Goal: Task Accomplishment & Management: Use online tool/utility

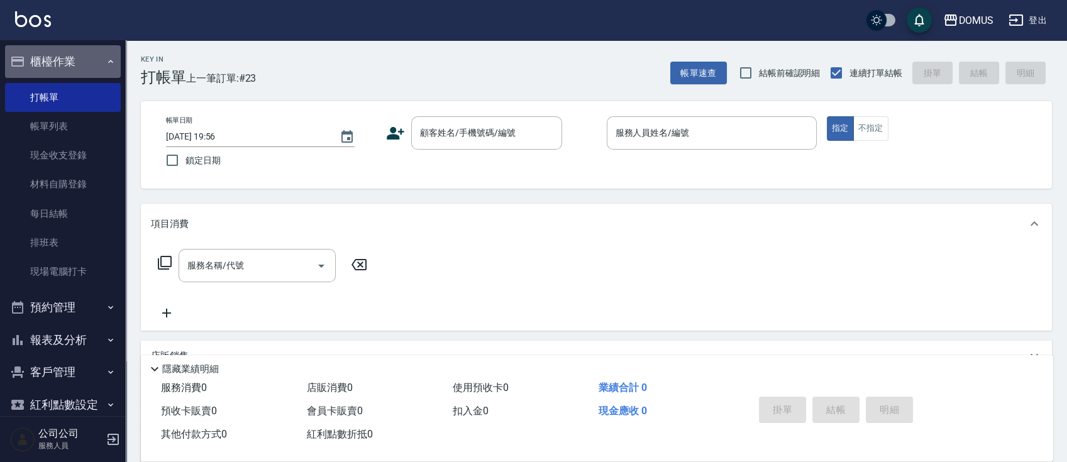
click at [106, 60] on icon "button" at bounding box center [111, 62] width 10 height 10
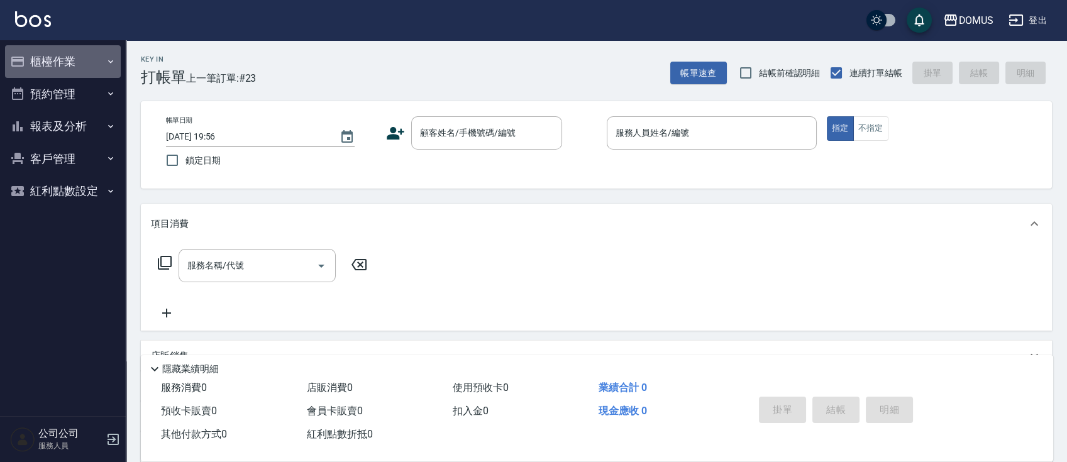
click at [96, 65] on button "櫃檯作業" at bounding box center [63, 61] width 116 height 33
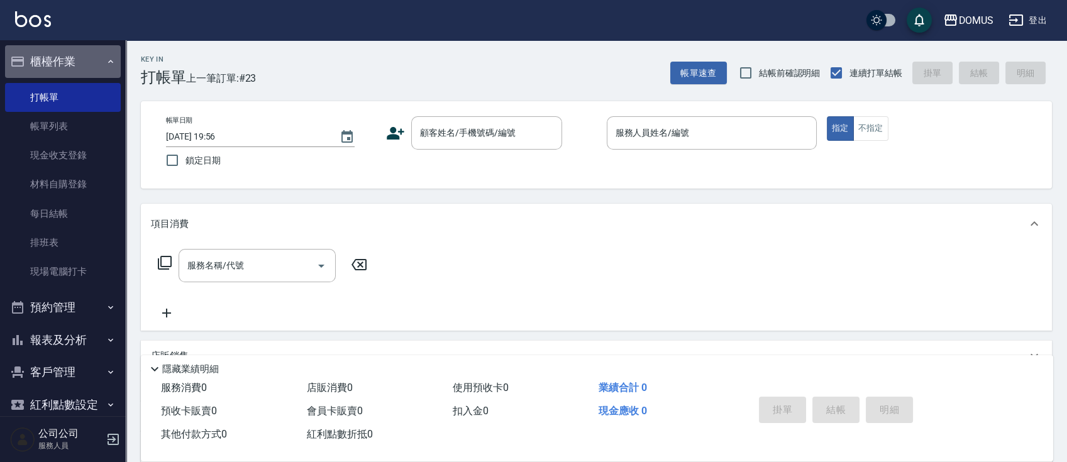
click at [83, 64] on button "櫃檯作業" at bounding box center [63, 61] width 116 height 33
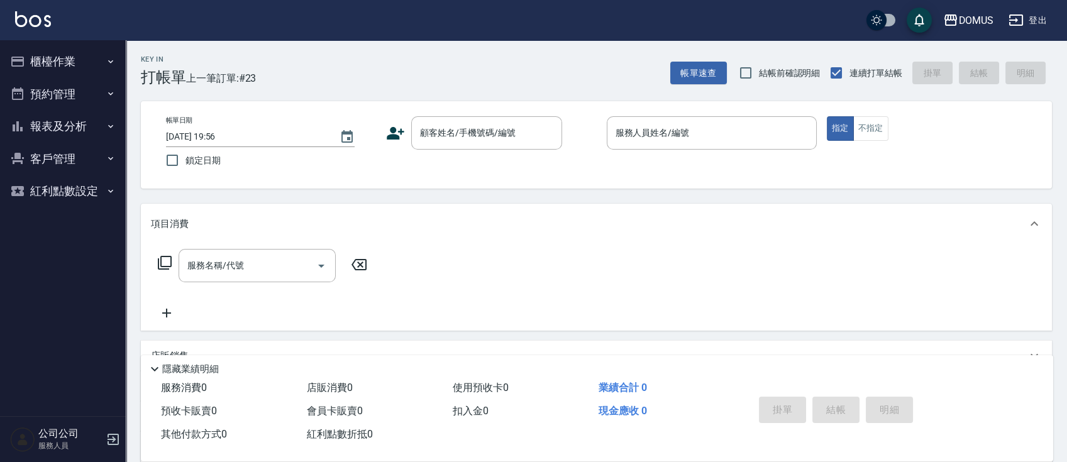
click at [92, 125] on button "報表及分析" at bounding box center [63, 126] width 116 height 33
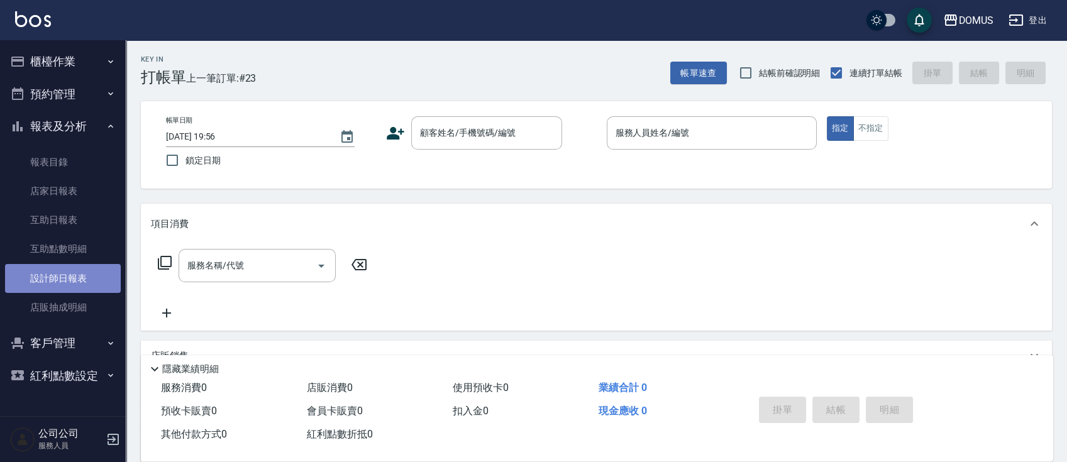
click at [69, 272] on link "設計師日報表" at bounding box center [63, 278] width 116 height 29
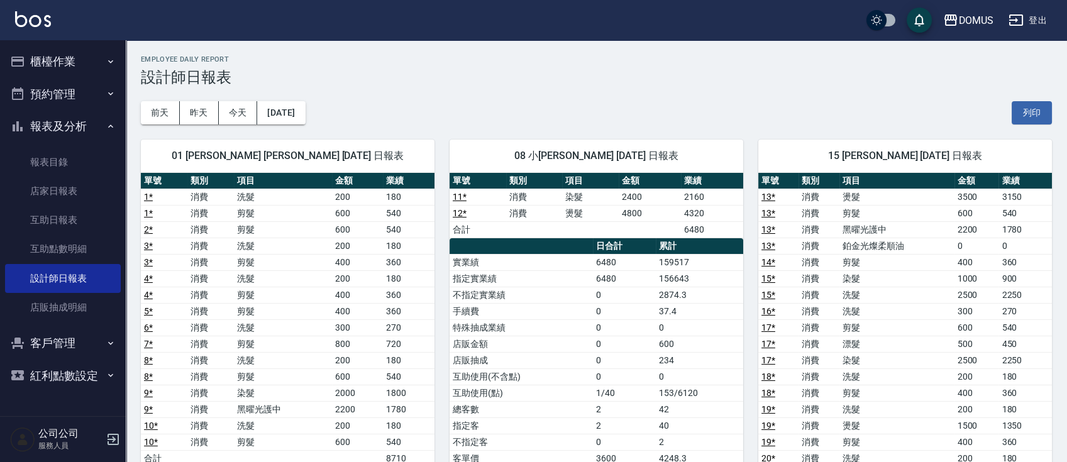
scroll to position [84, 0]
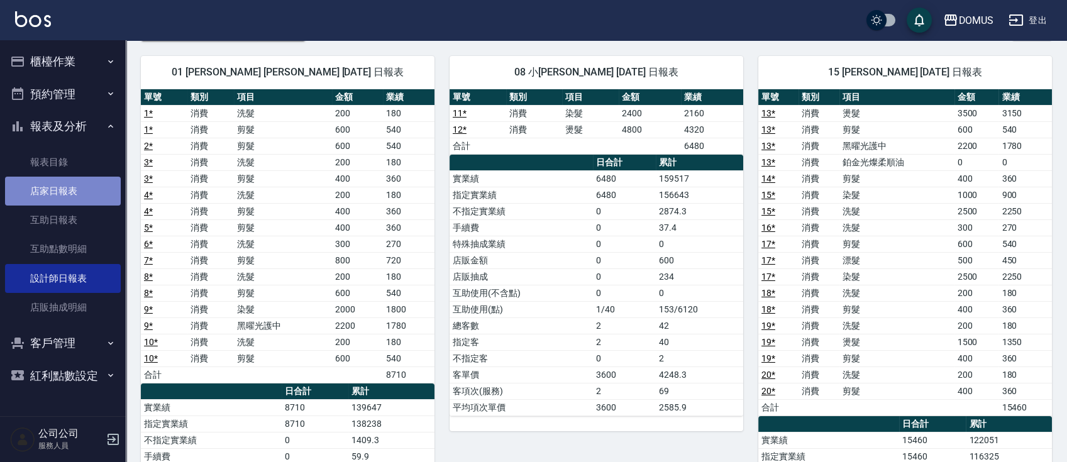
click at [76, 189] on link "店家日報表" at bounding box center [63, 191] width 116 height 29
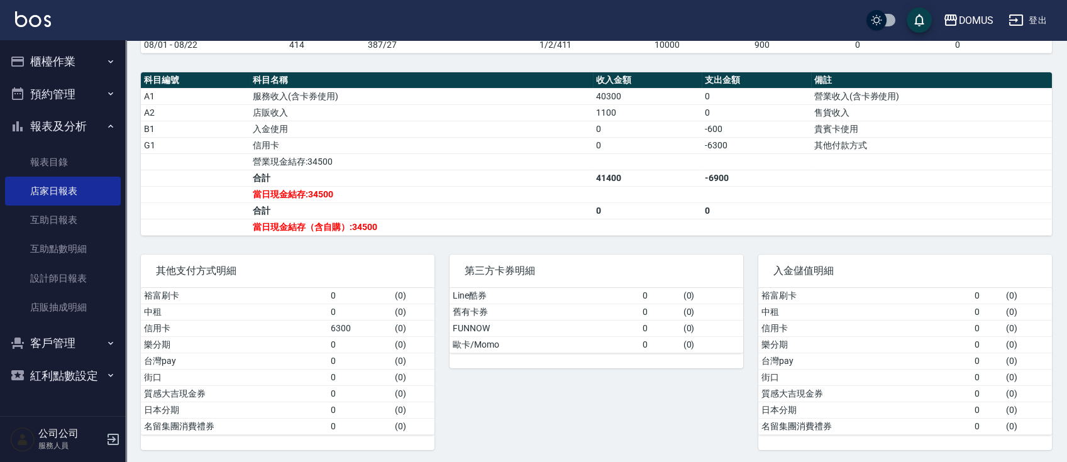
scroll to position [315, 0]
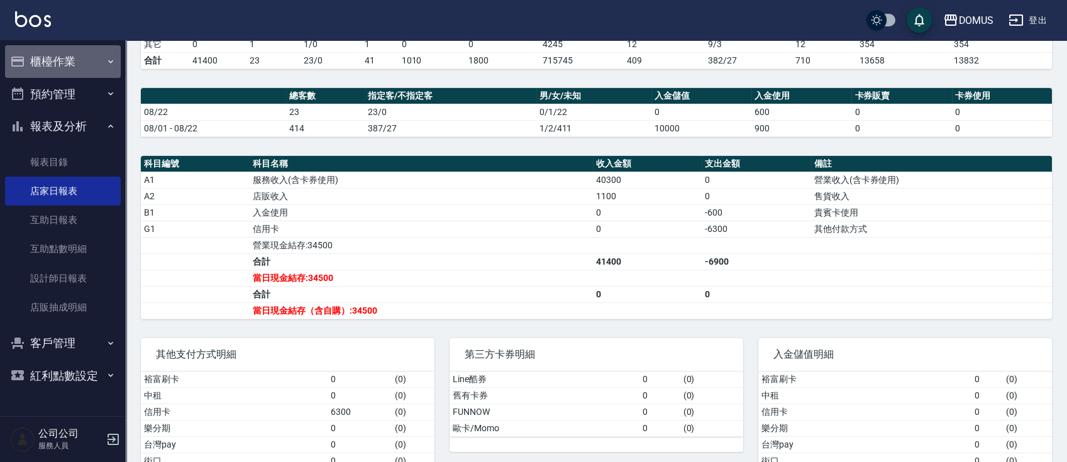
click at [68, 62] on button "櫃檯作業" at bounding box center [63, 61] width 116 height 33
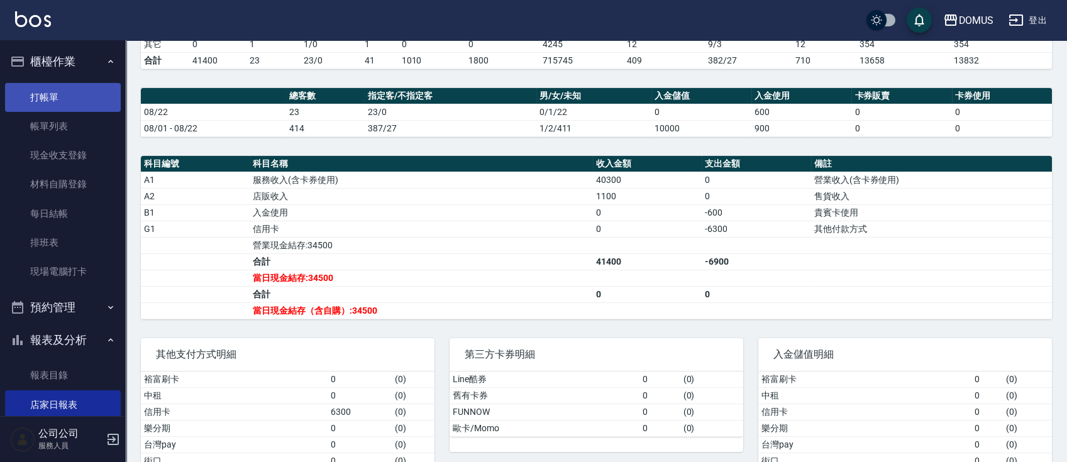
click at [77, 111] on link "打帳單" at bounding box center [63, 97] width 116 height 29
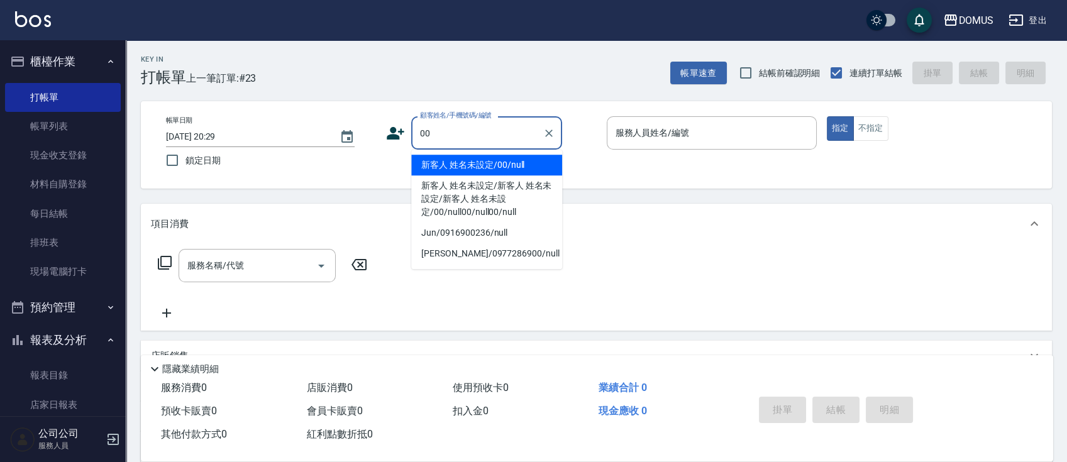
type input "新客人 姓名未設定/00/null"
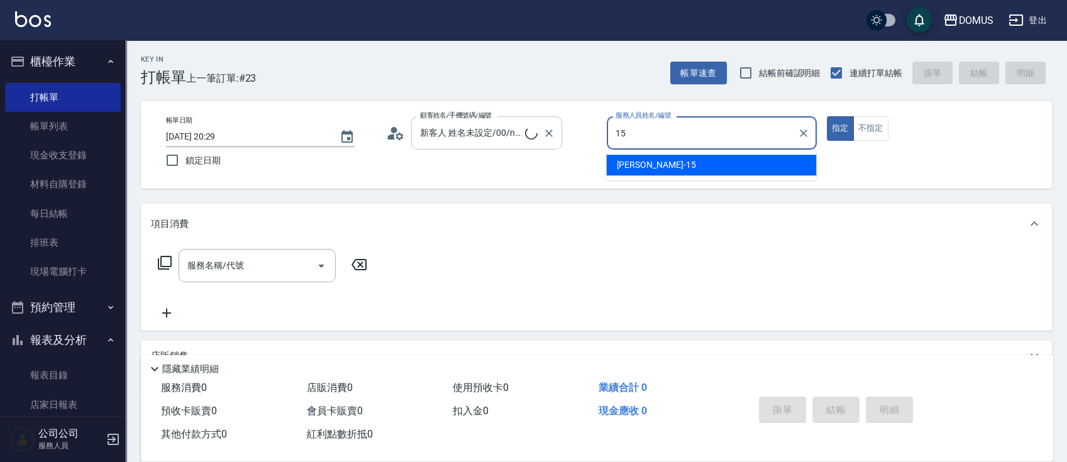
type input "[PERSON_NAME]-15"
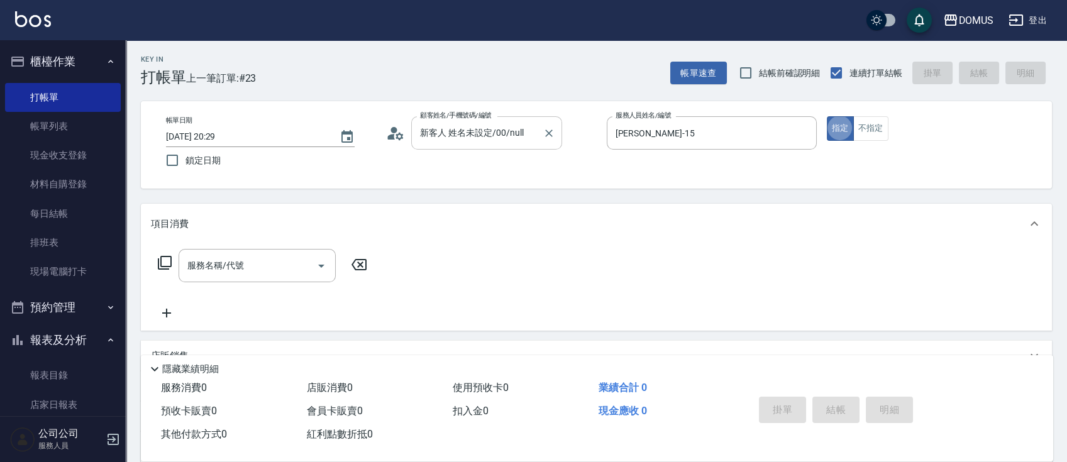
type button "true"
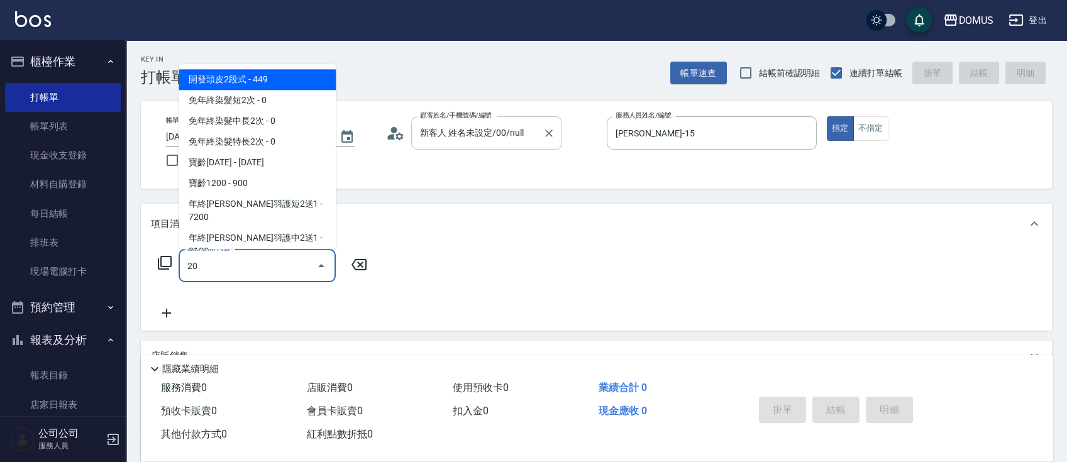
type input "201"
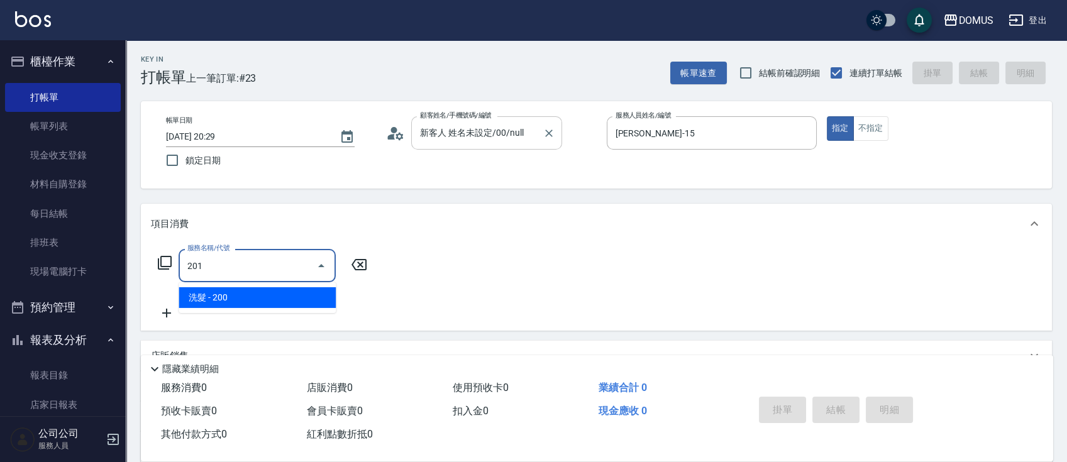
type input "20"
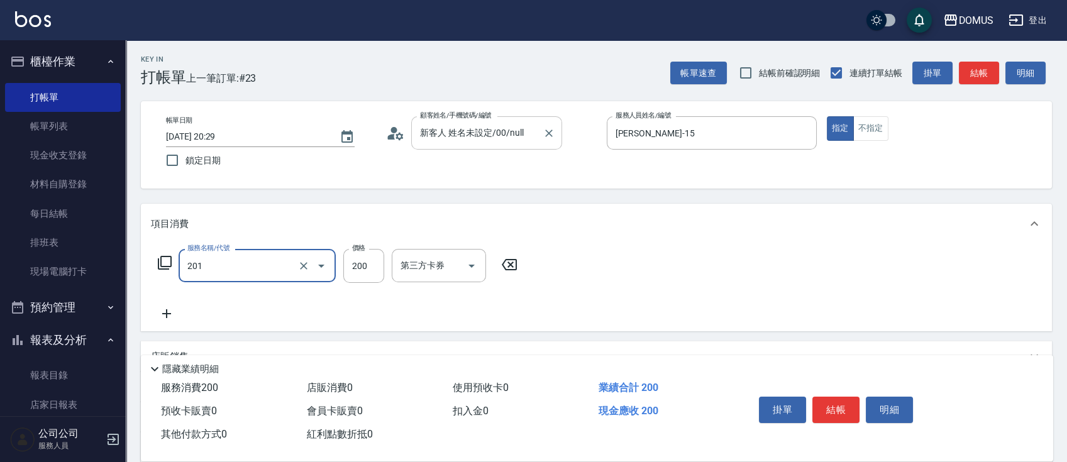
type input "洗髮(201)"
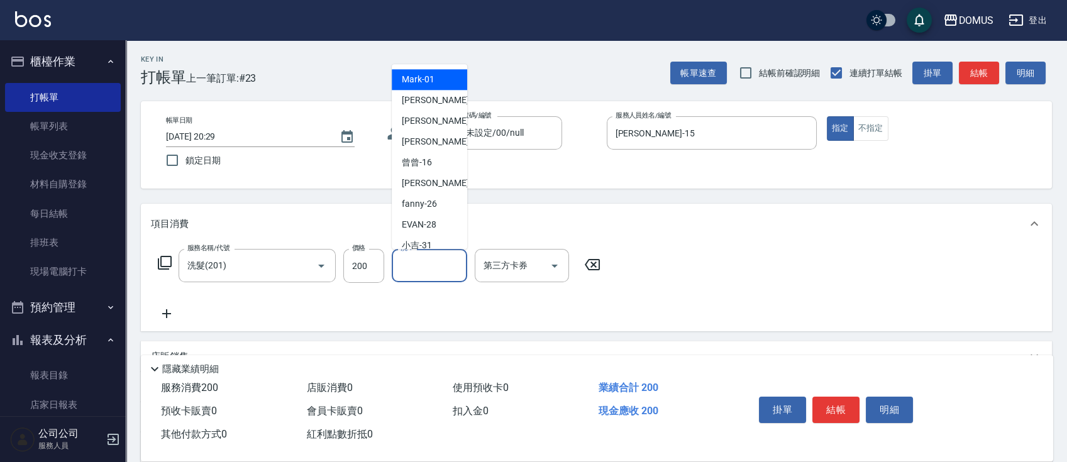
click at [448, 272] on input "洗-1" at bounding box center [429, 266] width 64 height 22
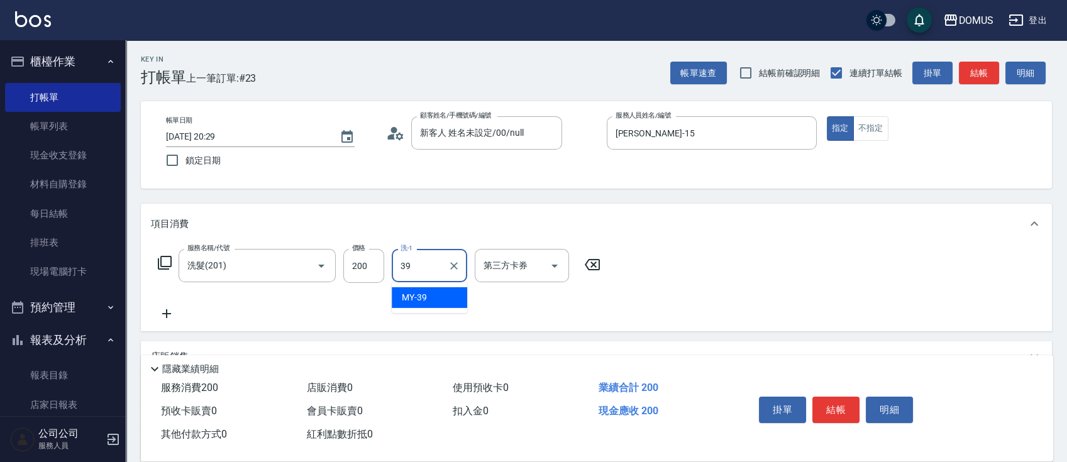
type input "MY-39"
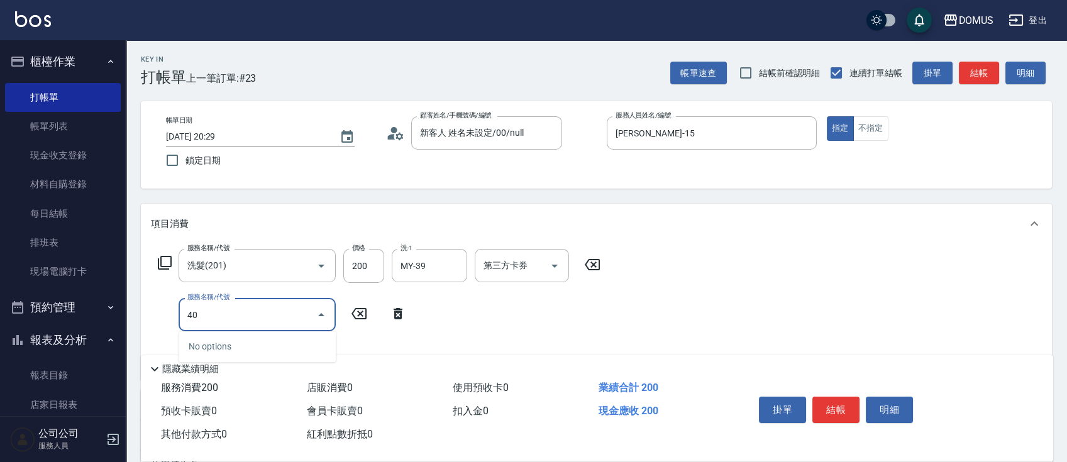
type input "401"
type input "40"
type input "剪髮(401)"
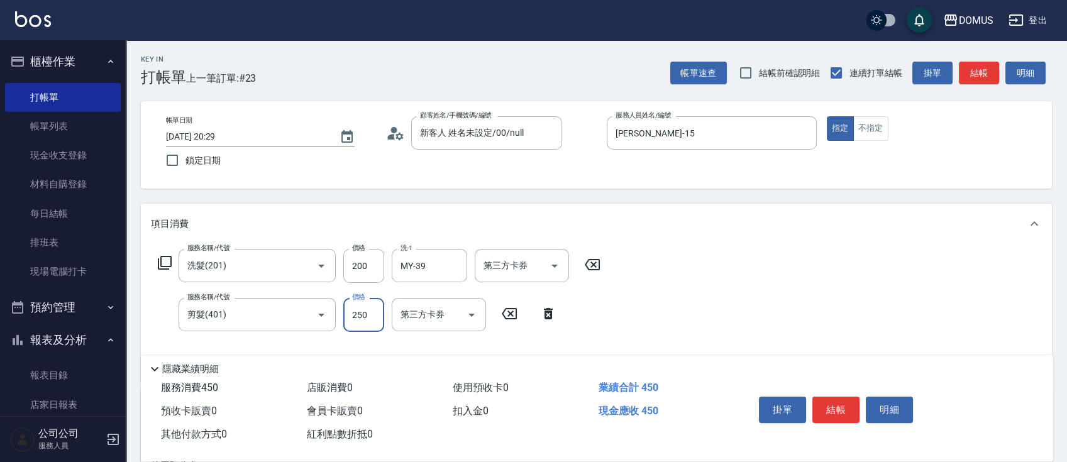
type input "20"
type input "40"
type input "60"
type input "400"
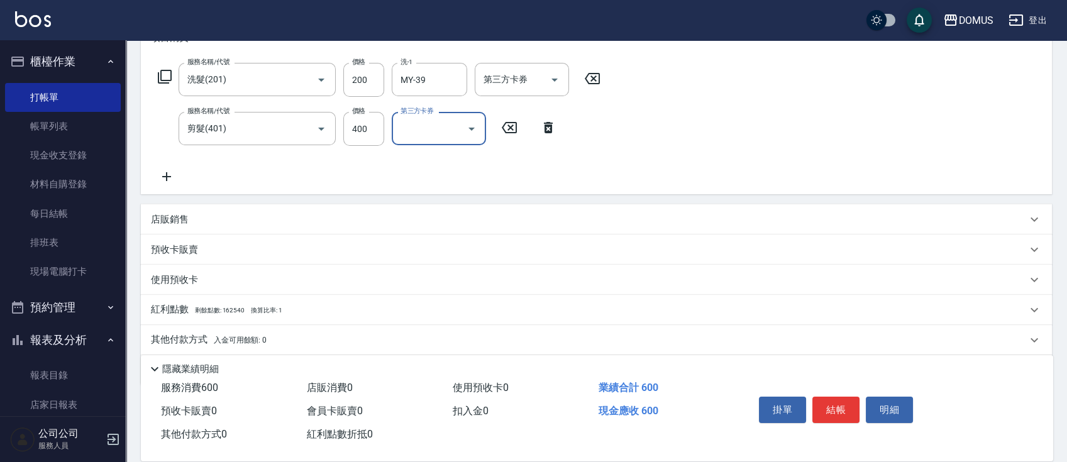
scroll to position [228, 0]
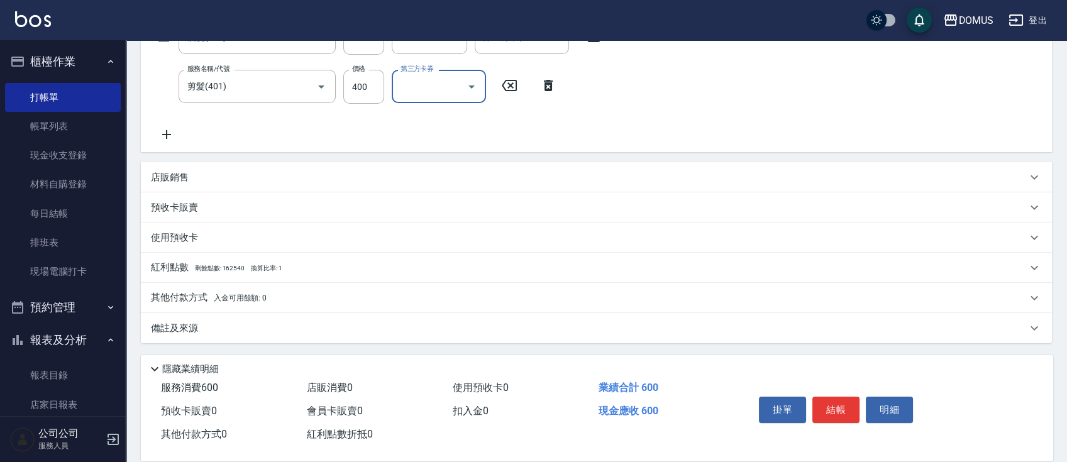
click at [218, 295] on span "入金可用餘額: 0" at bounding box center [240, 298] width 53 height 9
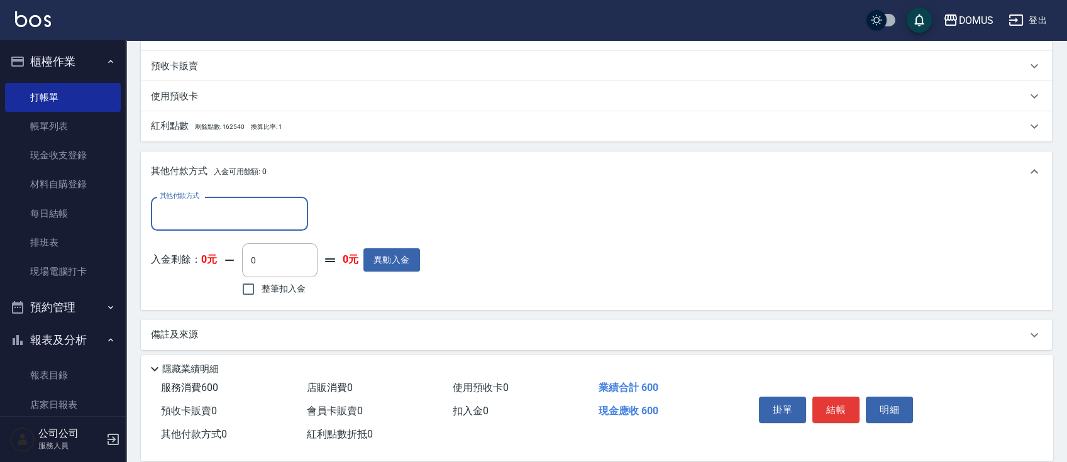
scroll to position [376, 0]
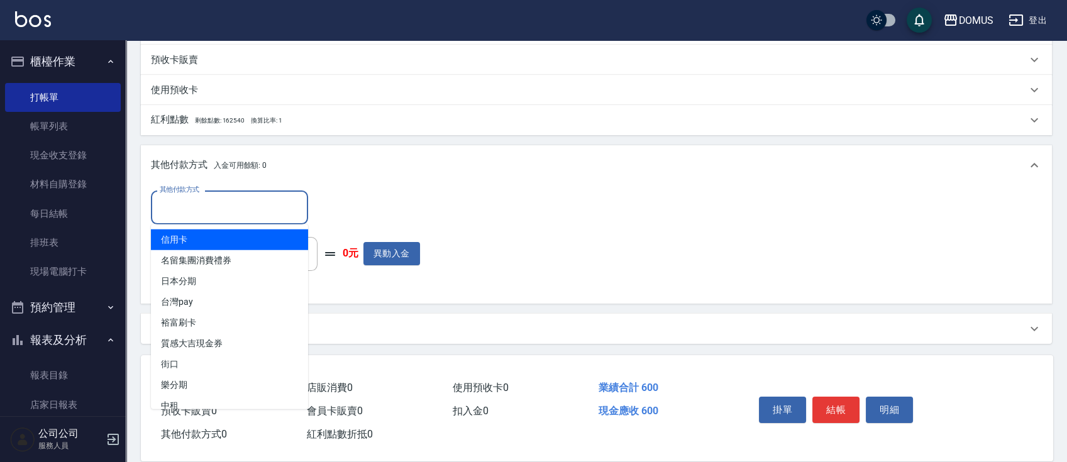
click at [246, 214] on input "其他付款方式" at bounding box center [230, 207] width 146 height 22
click at [218, 243] on span "信用卡" at bounding box center [229, 239] width 157 height 21
type input "信用卡"
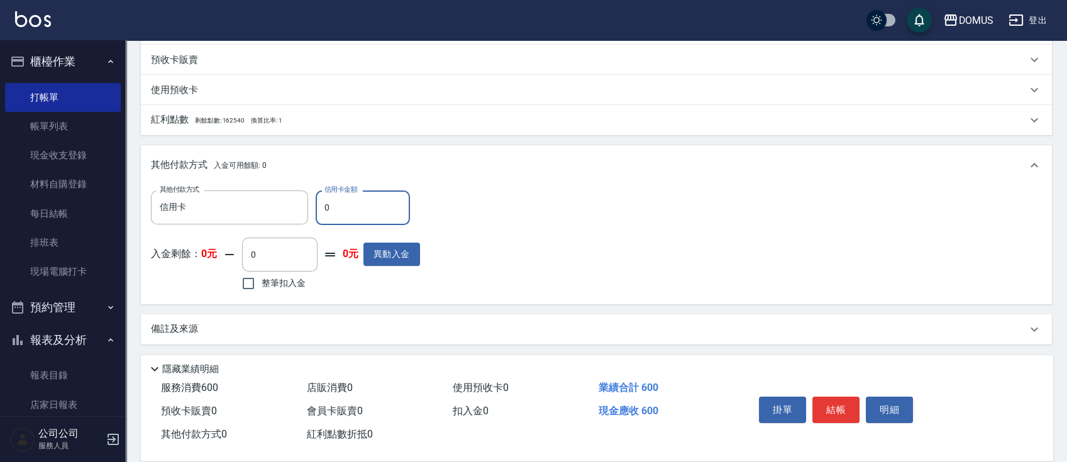
type input "50"
type input "60"
type input "0"
type input "600"
click at [830, 410] on button "結帳" at bounding box center [835, 410] width 47 height 26
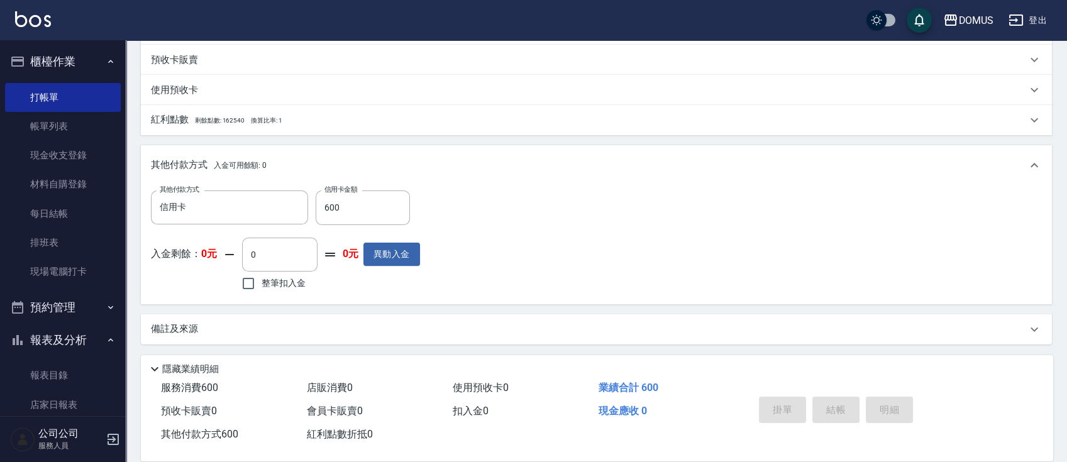
type input "[DATE] 20:30"
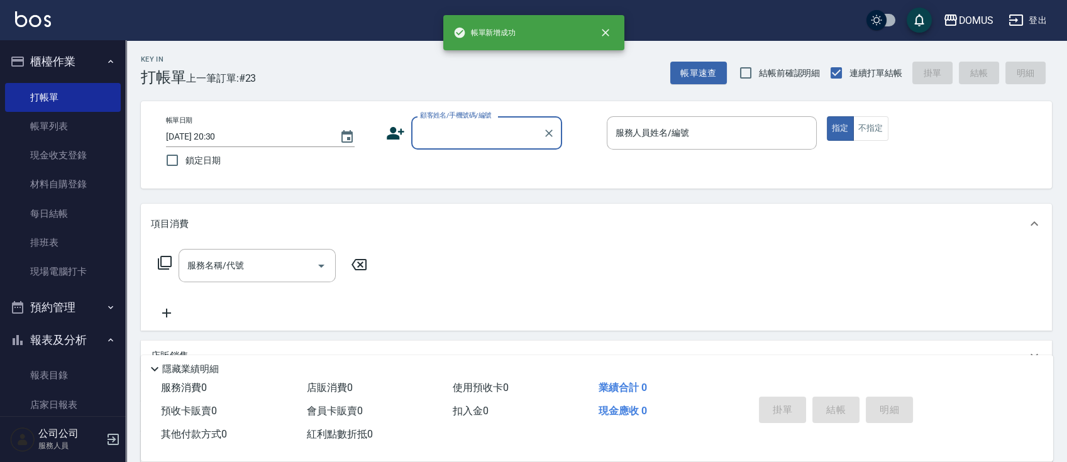
scroll to position [0, 0]
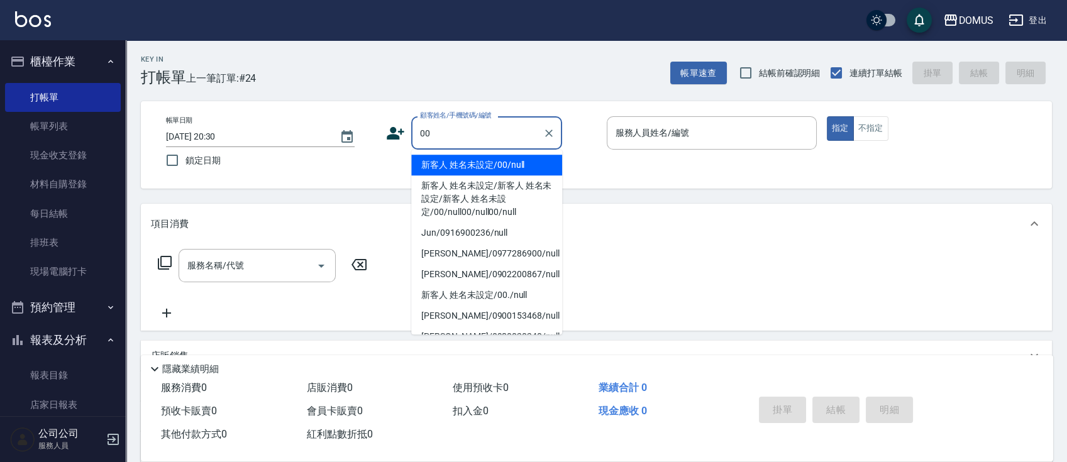
type input "新客人 姓名未設定/00/null"
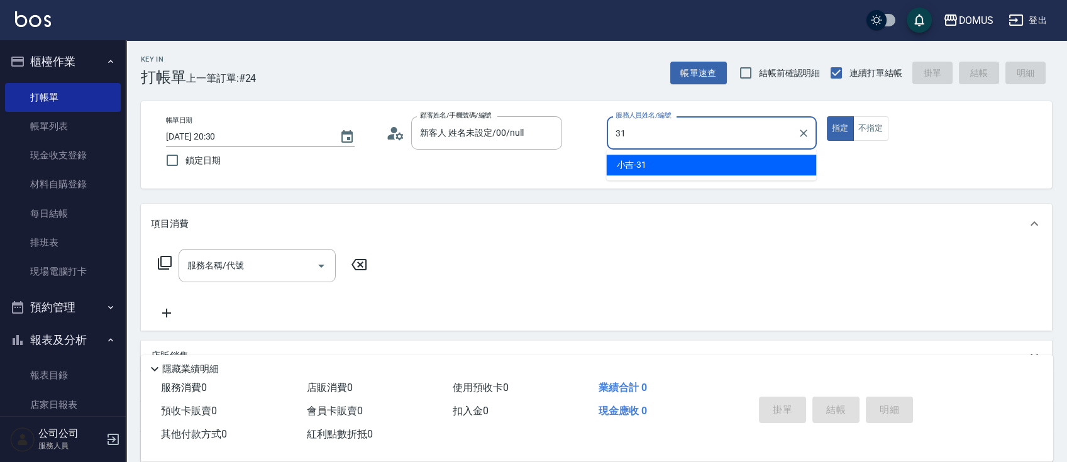
type input "小吉-31"
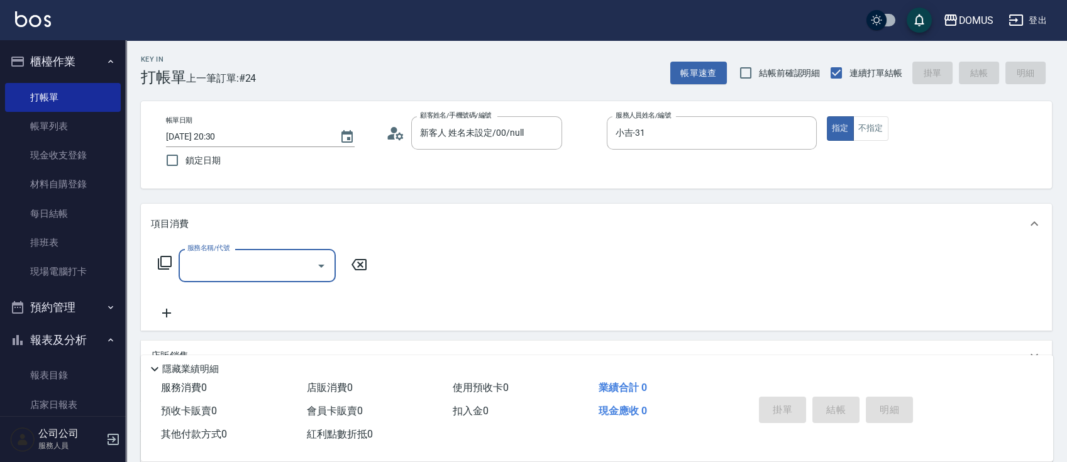
type input "1"
type input "ㄅˊ"
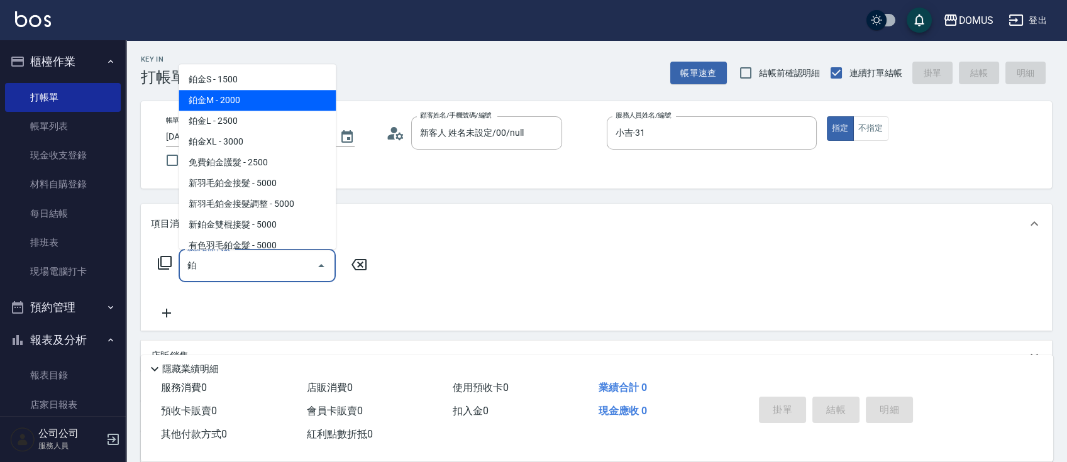
type input "鉑金M(618)"
type input "200"
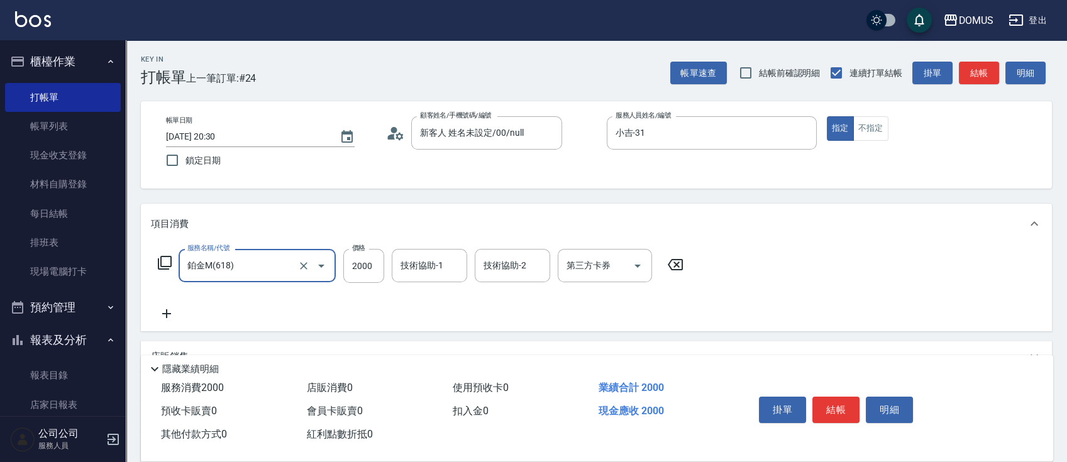
type input "鉑金M(618)"
type input "0"
type input "22"
type input "20"
type input "225"
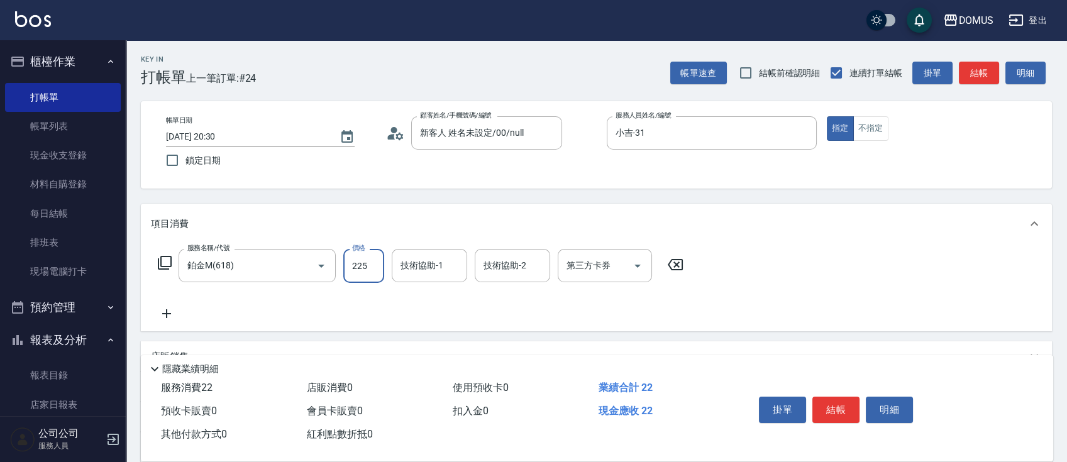
type input "220"
type input "2250"
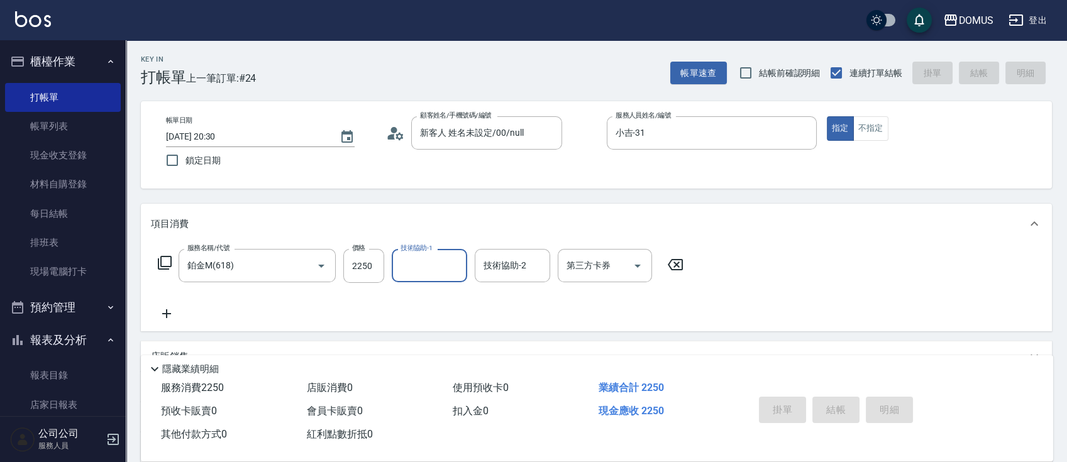
type input "0"
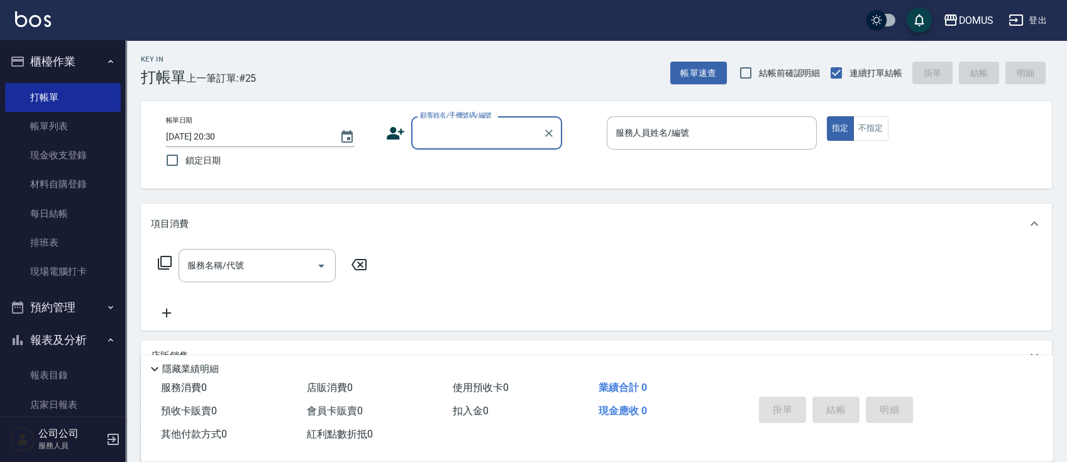
click at [92, 58] on button "櫃檯作業" at bounding box center [63, 61] width 116 height 33
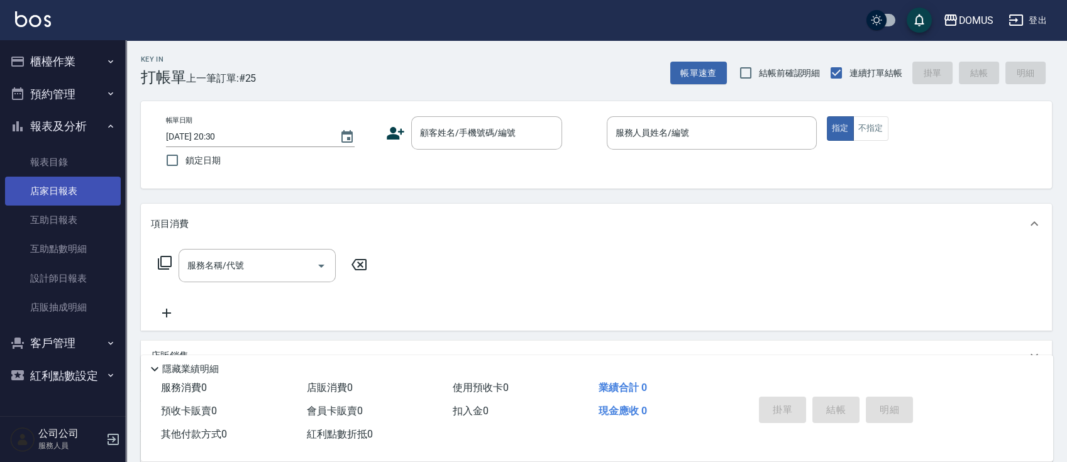
click at [74, 192] on link "店家日報表" at bounding box center [63, 191] width 116 height 29
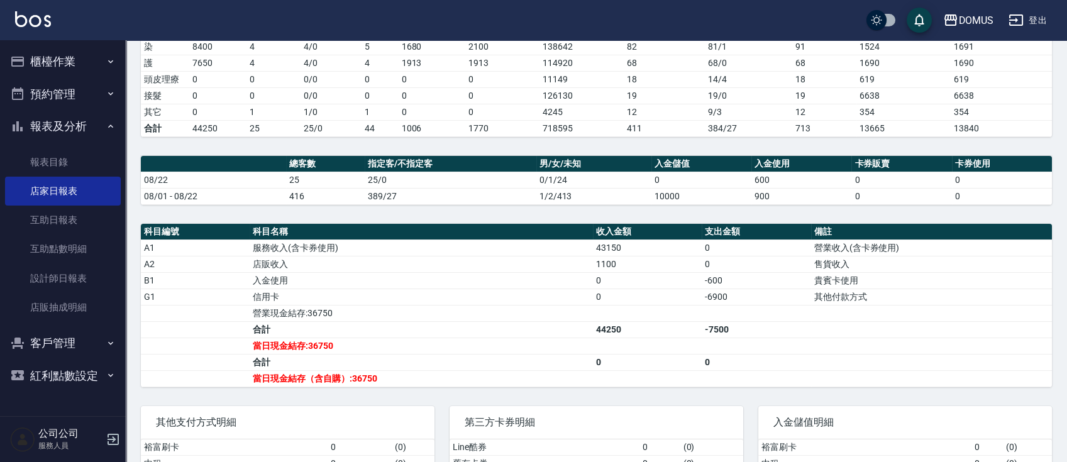
scroll to position [251, 0]
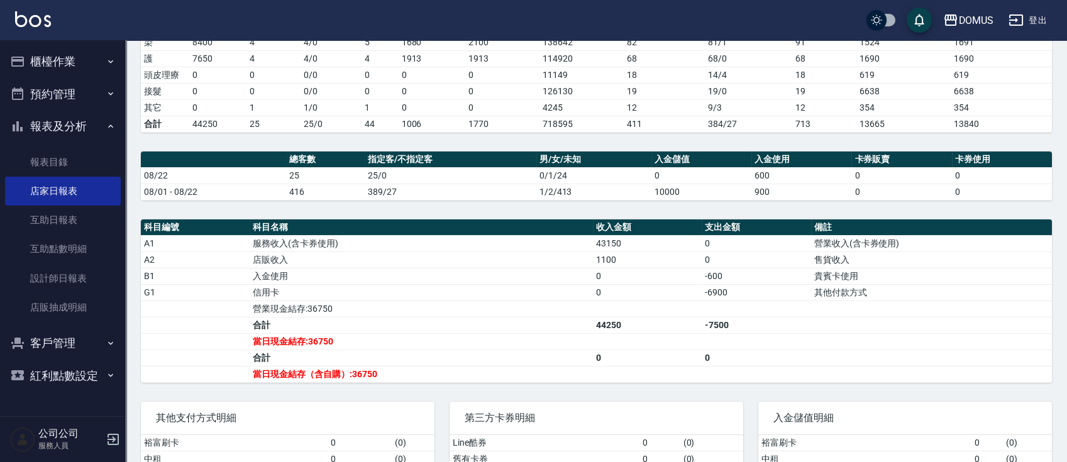
click at [80, 68] on button "櫃檯作業" at bounding box center [63, 61] width 116 height 33
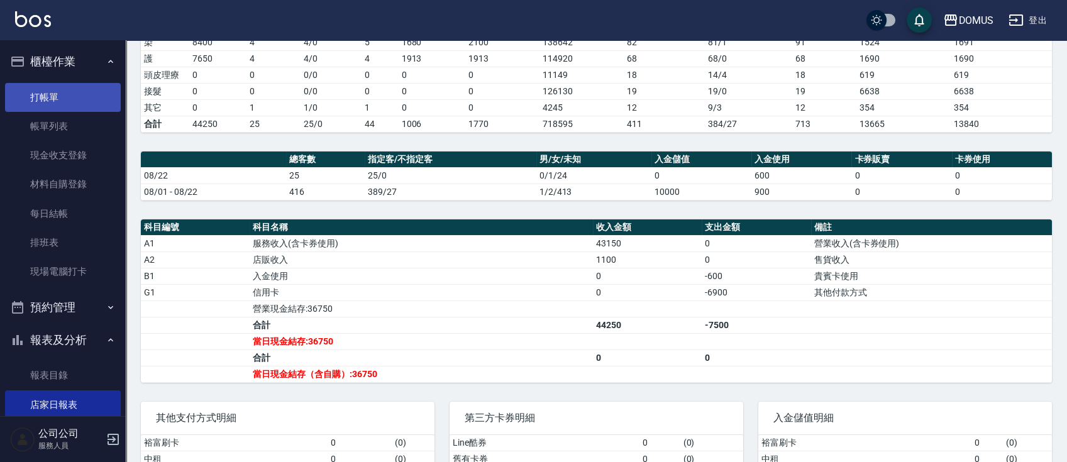
click at [75, 92] on link "打帳單" at bounding box center [63, 97] width 116 height 29
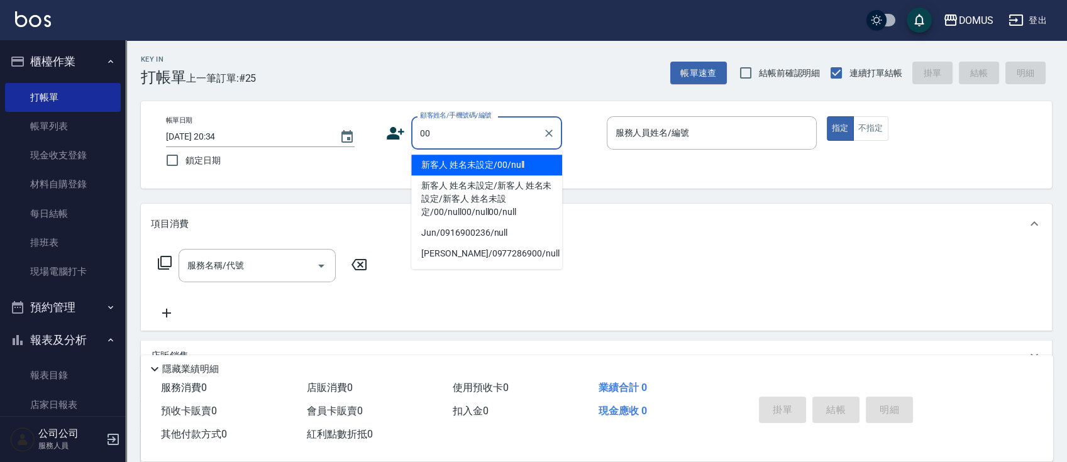
type input "新客人 姓名未設定/00/null"
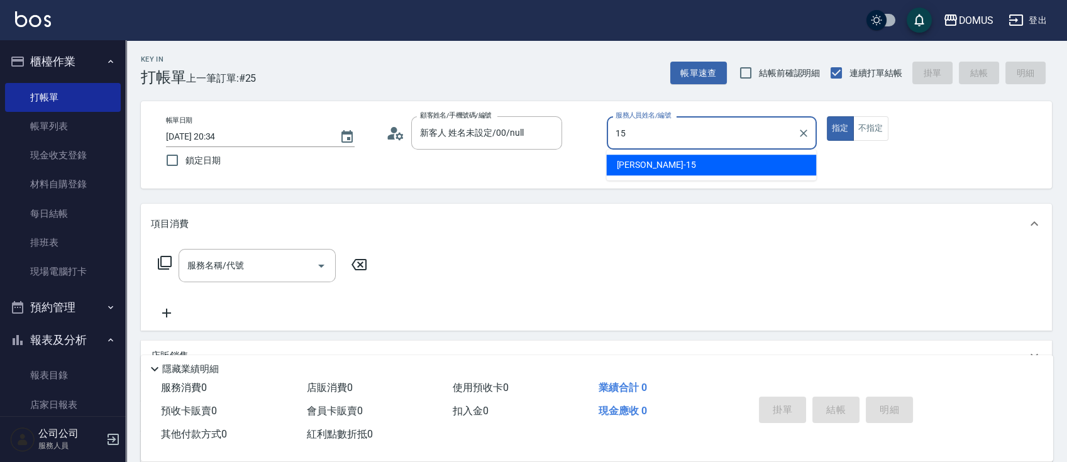
type input "[PERSON_NAME]-15"
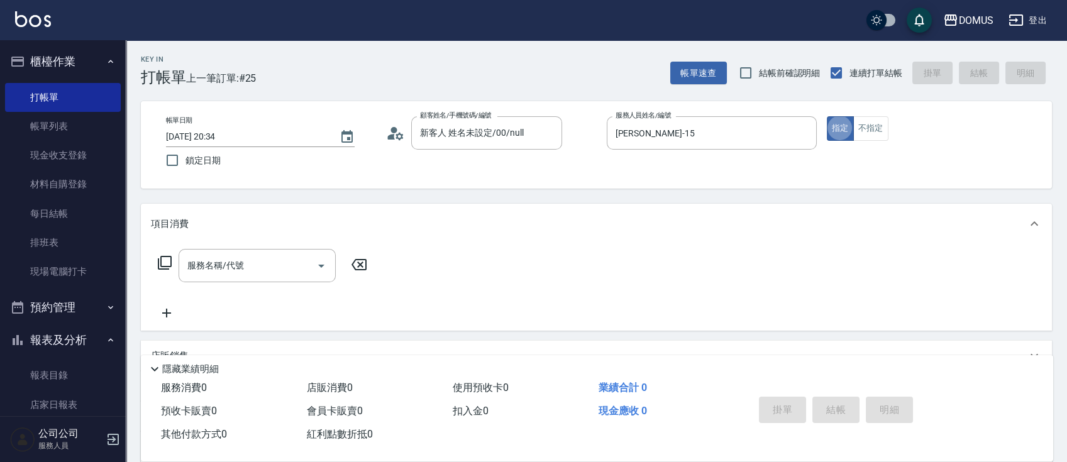
type button "true"
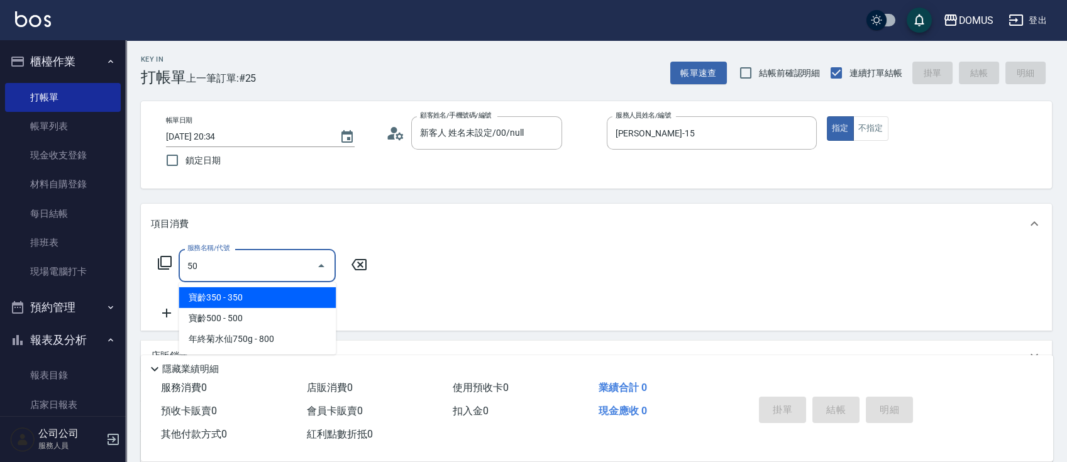
type input "501"
type input "100"
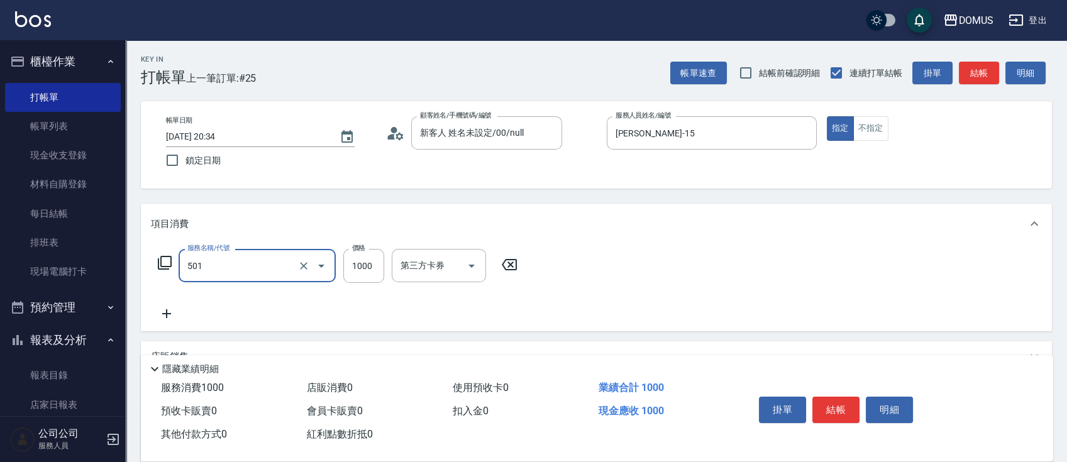
type input "染髮(501)"
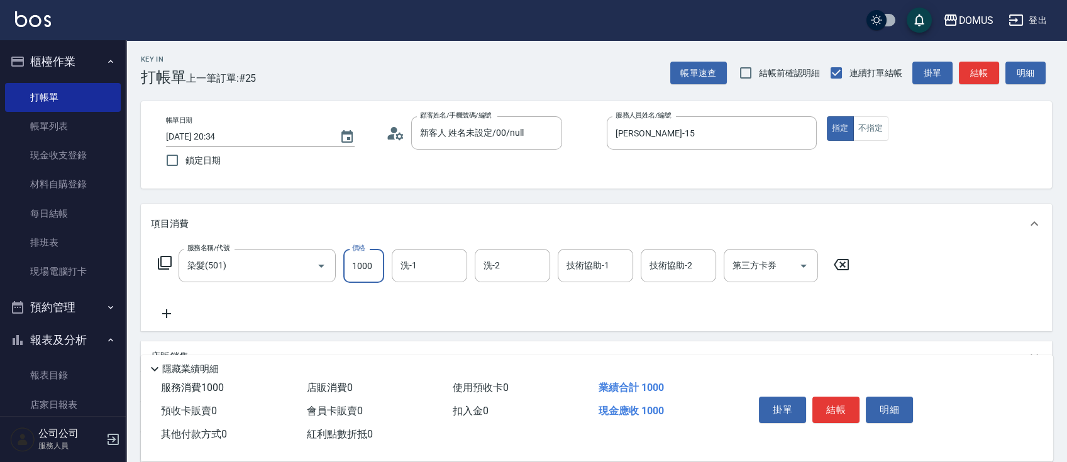
type input "0"
type input "25"
type input "20"
type input "250"
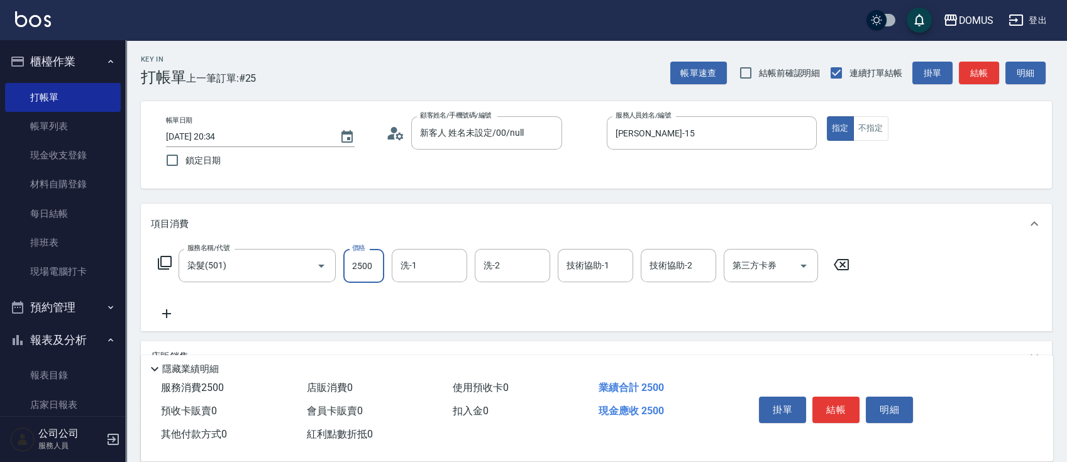
type input "2500"
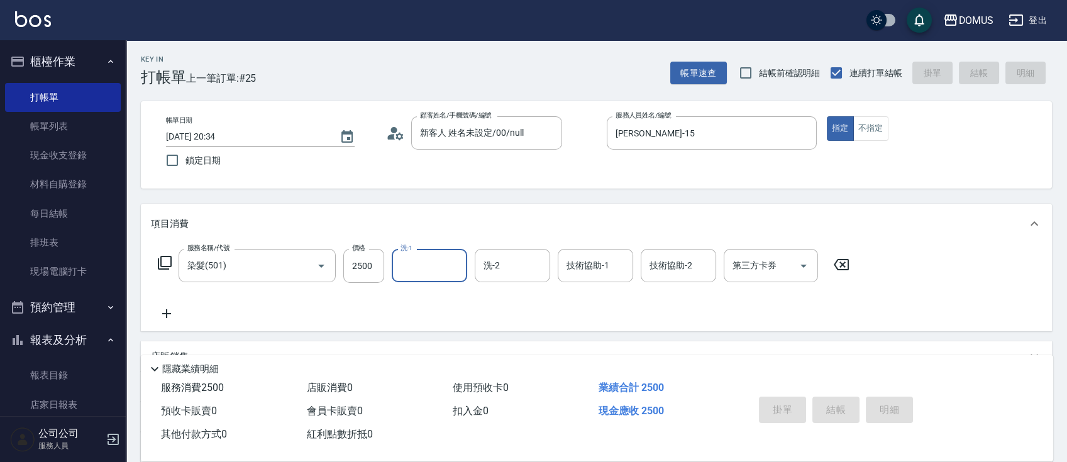
type input "0"
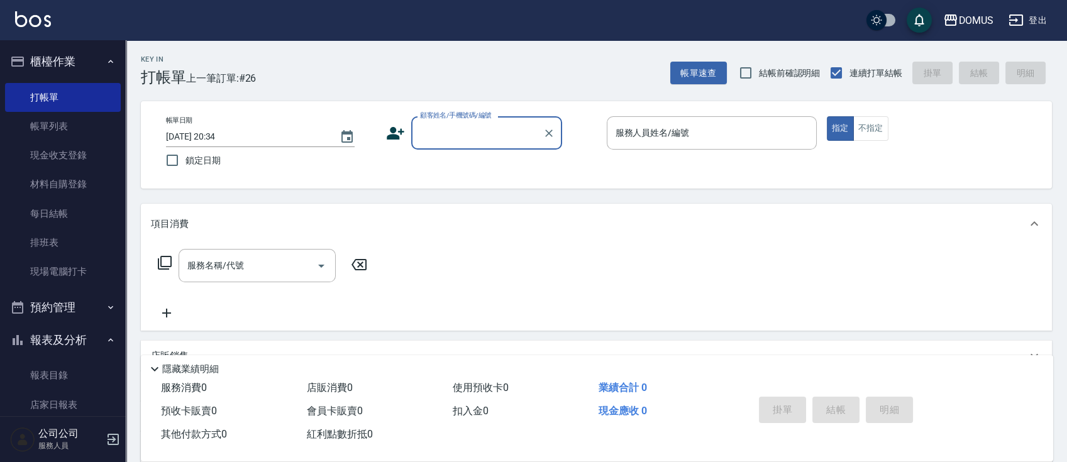
click at [87, 58] on button "櫃檯作業" at bounding box center [63, 61] width 116 height 33
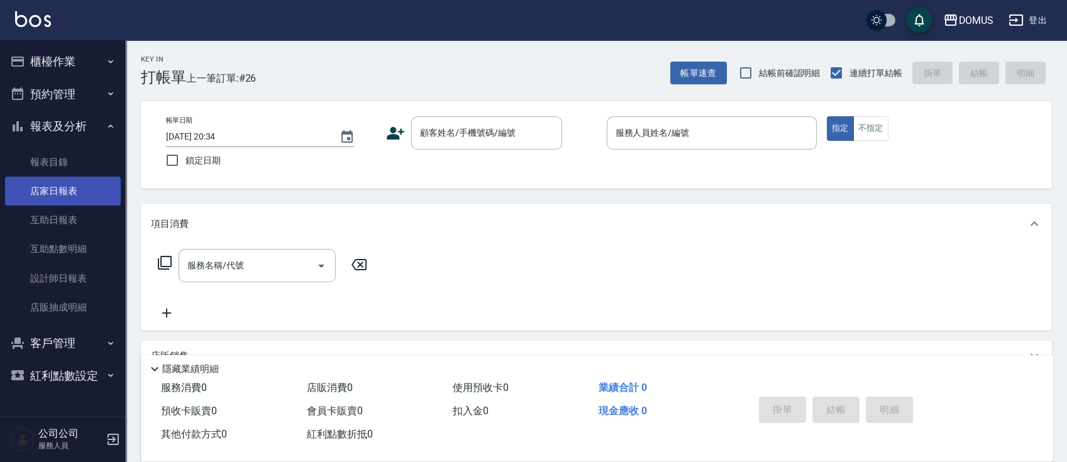
click at [75, 193] on link "店家日報表" at bounding box center [63, 191] width 116 height 29
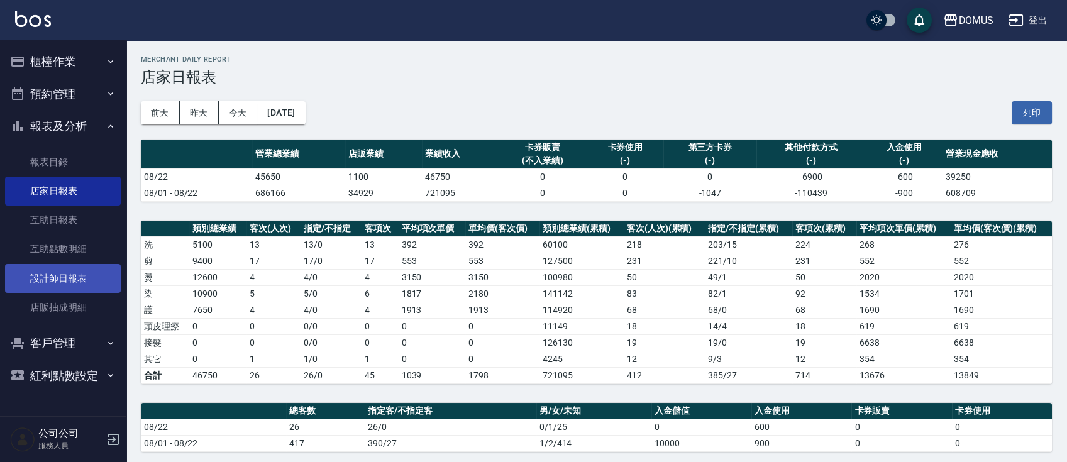
click at [92, 279] on link "設計師日報表" at bounding box center [63, 278] width 116 height 29
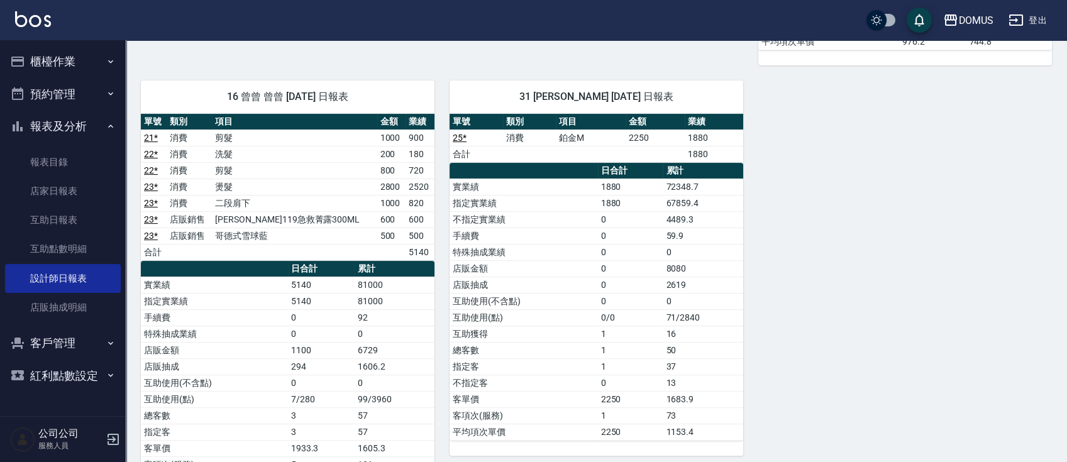
scroll to position [771, 0]
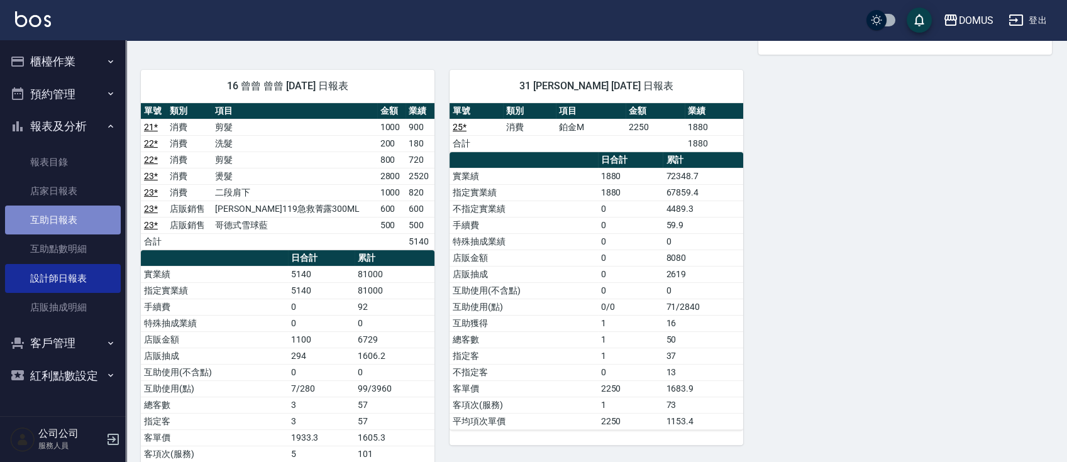
click at [65, 223] on link "互助日報表" at bounding box center [63, 220] width 116 height 29
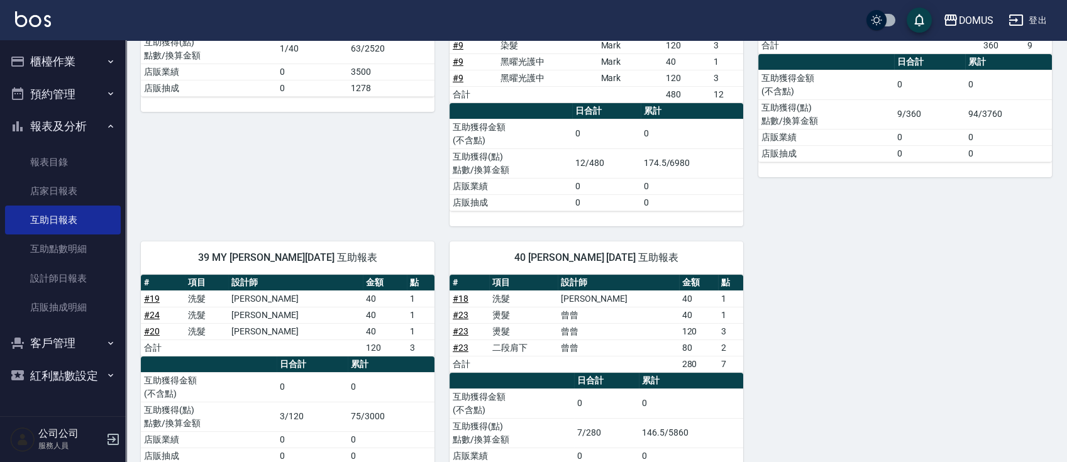
scroll to position [562, 0]
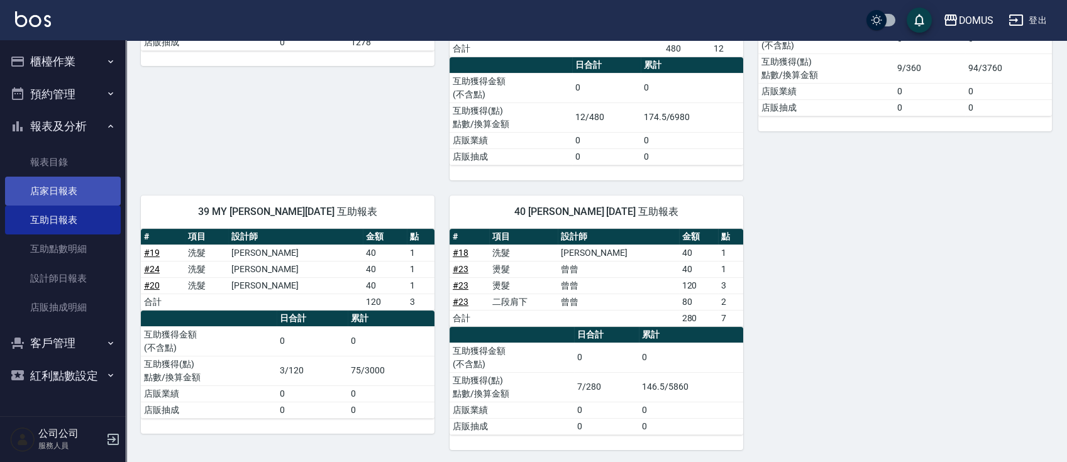
click at [68, 189] on link "店家日報表" at bounding box center [63, 191] width 116 height 29
